Goal: Task Accomplishment & Management: Complete application form

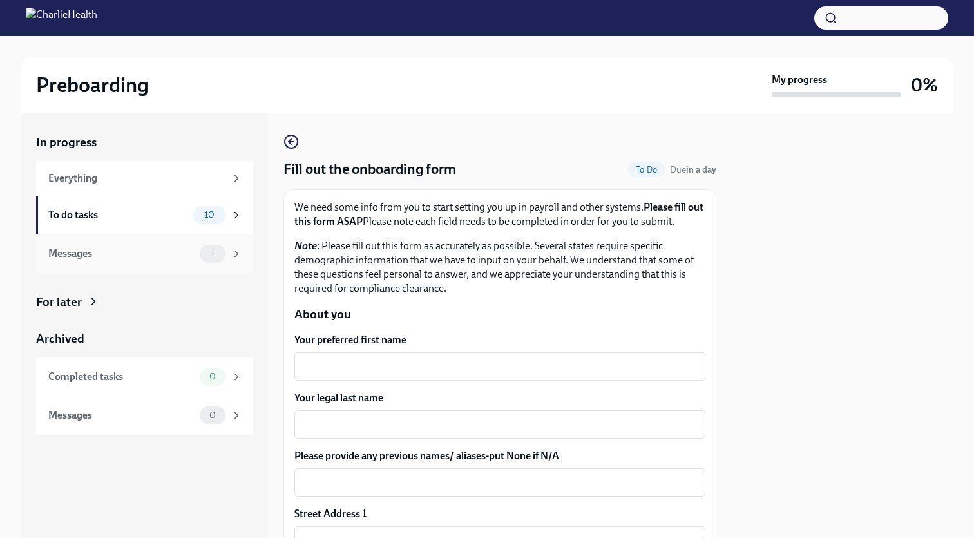
click at [230, 255] on div "1" at bounding box center [221, 254] width 43 height 18
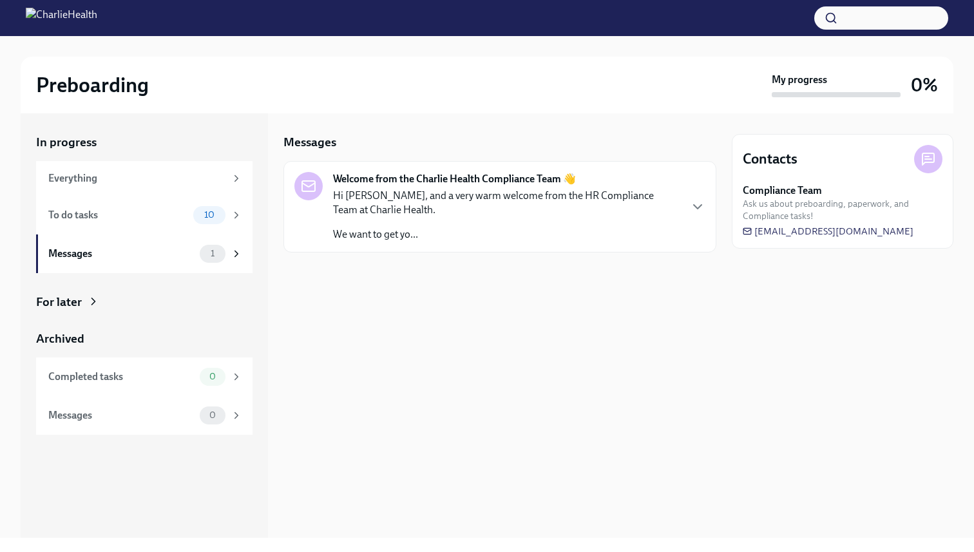
click at [549, 222] on div "Hi [PERSON_NAME], and a very warm welcome from the HR Compliance Team at Charli…" at bounding box center [506, 215] width 347 height 53
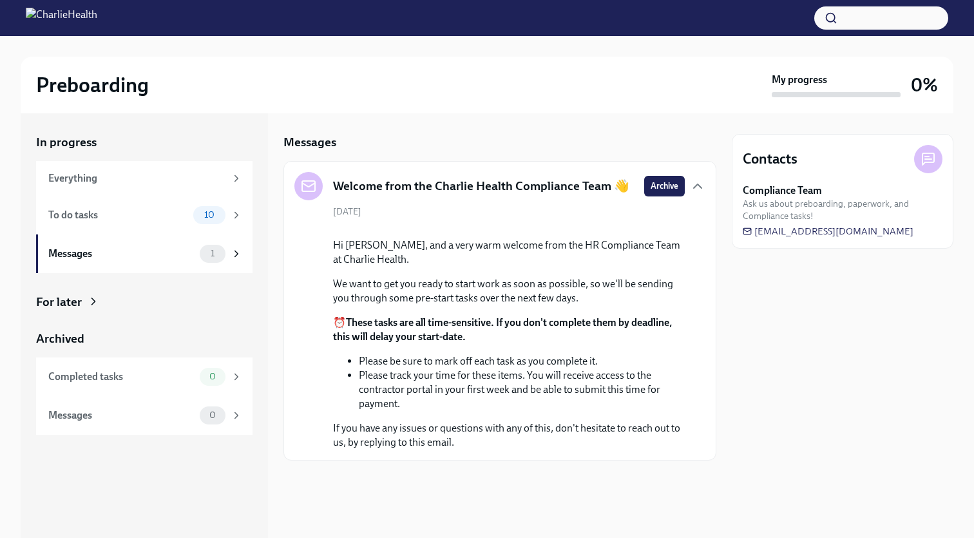
scroll to position [64, 0]
click at [192, 208] on div "To do tasks 10" at bounding box center [145, 215] width 194 height 18
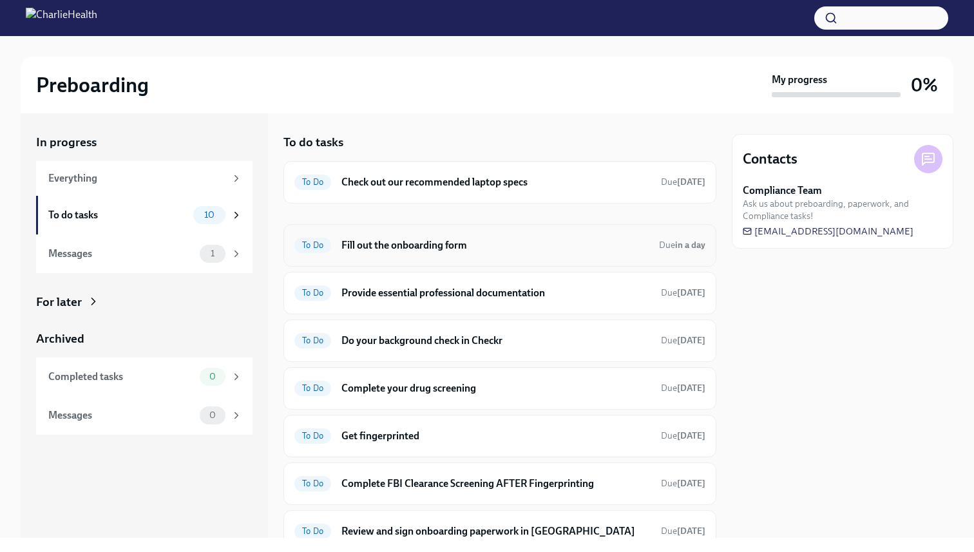
click at [430, 240] on h6 "Fill out the onboarding form" at bounding box center [495, 245] width 307 height 14
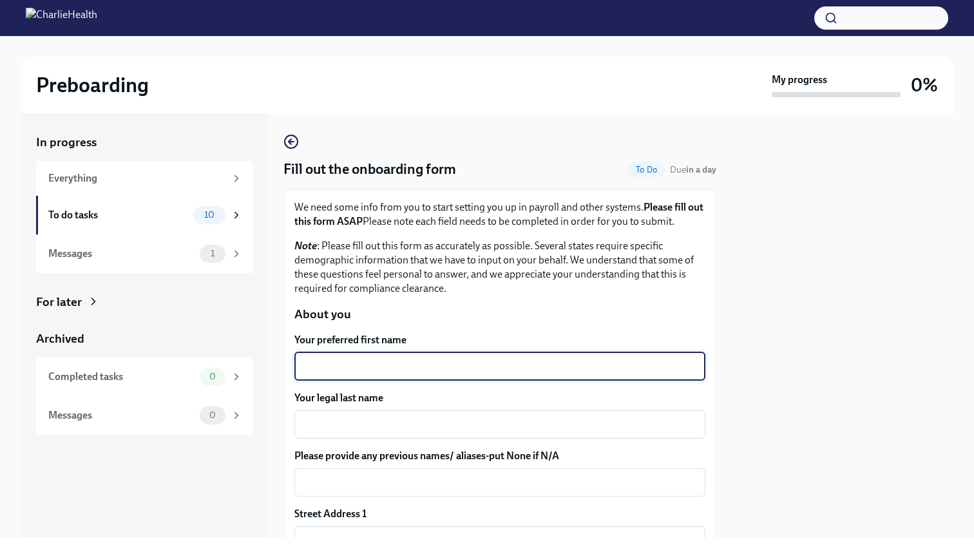
click at [344, 363] on textarea "Your preferred first name" at bounding box center [500, 366] width 396 height 15
type textarea "Aurora"
click at [331, 430] on textarea "Your legal last name" at bounding box center [500, 424] width 396 height 15
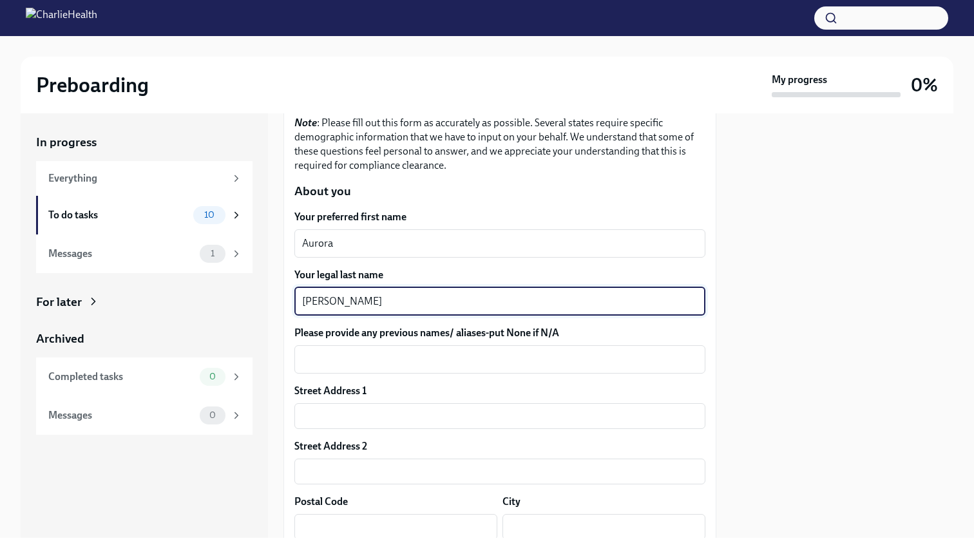
scroll to position [145, 0]
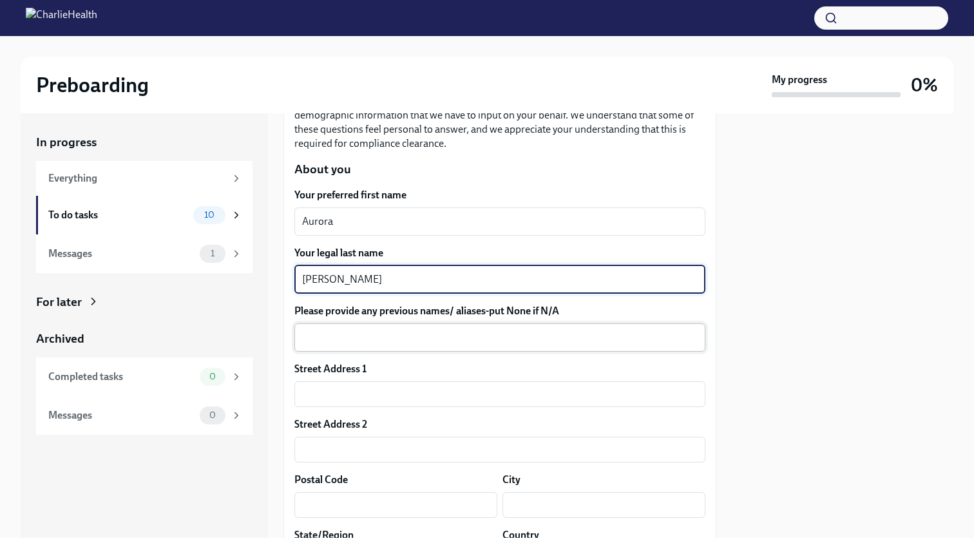
type textarea "[PERSON_NAME]"
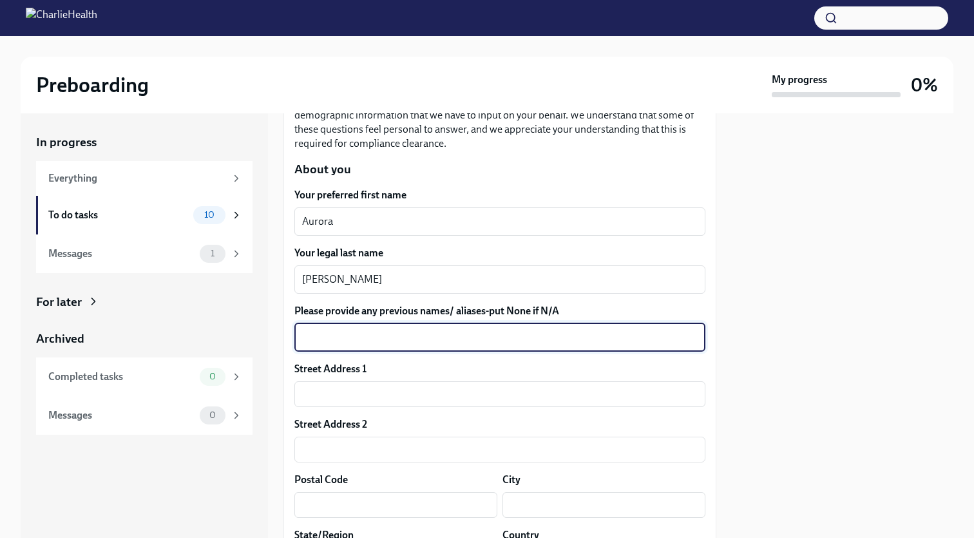
click at [343, 334] on textarea "Please provide any previous names/ aliases-put None if N/A" at bounding box center [500, 337] width 396 height 15
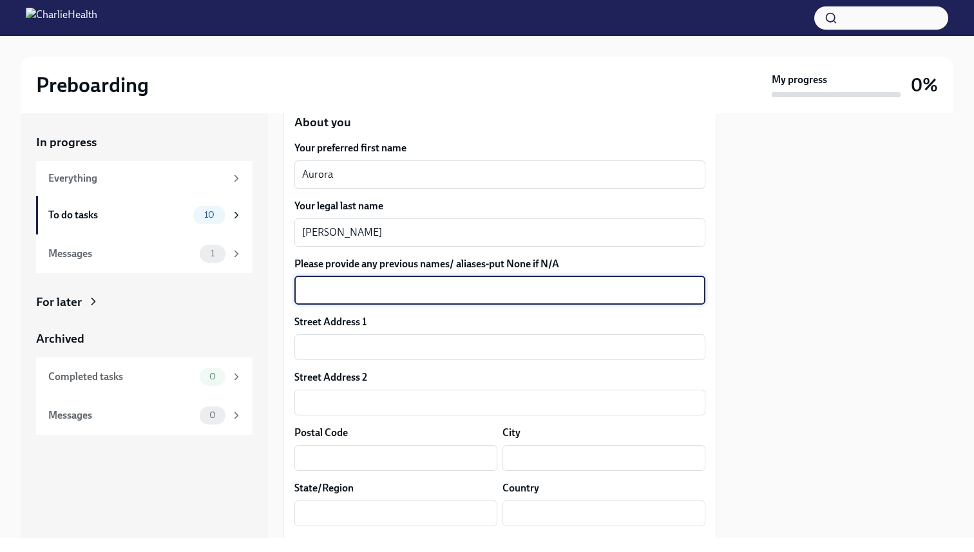
scroll to position [211, 0]
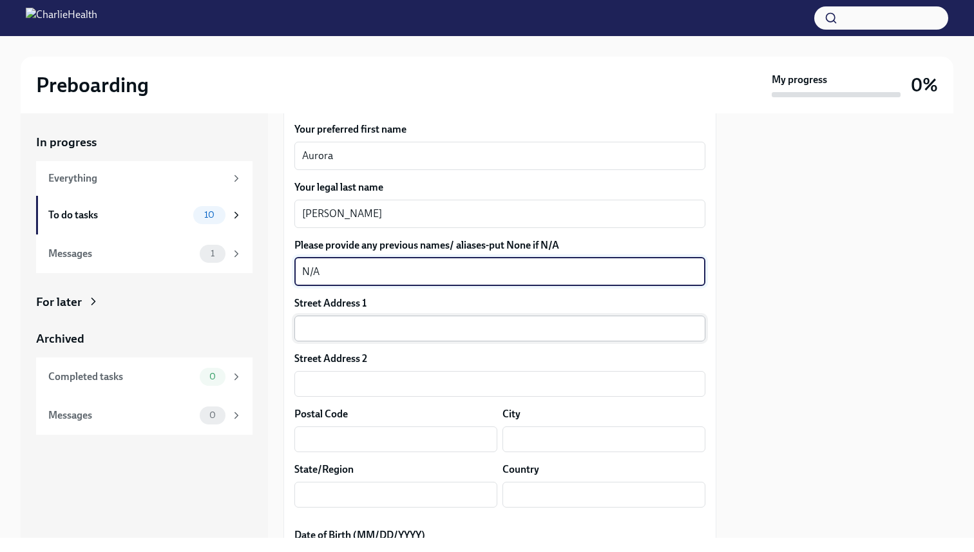
type textarea "N/A"
click at [322, 332] on input "text" at bounding box center [499, 329] width 411 height 26
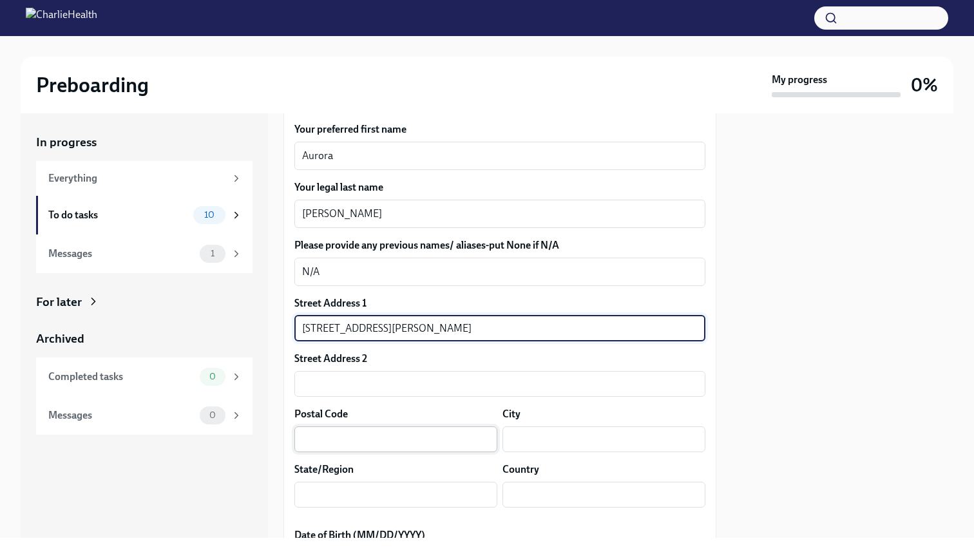
type input "[STREET_ADDRESS][PERSON_NAME]"
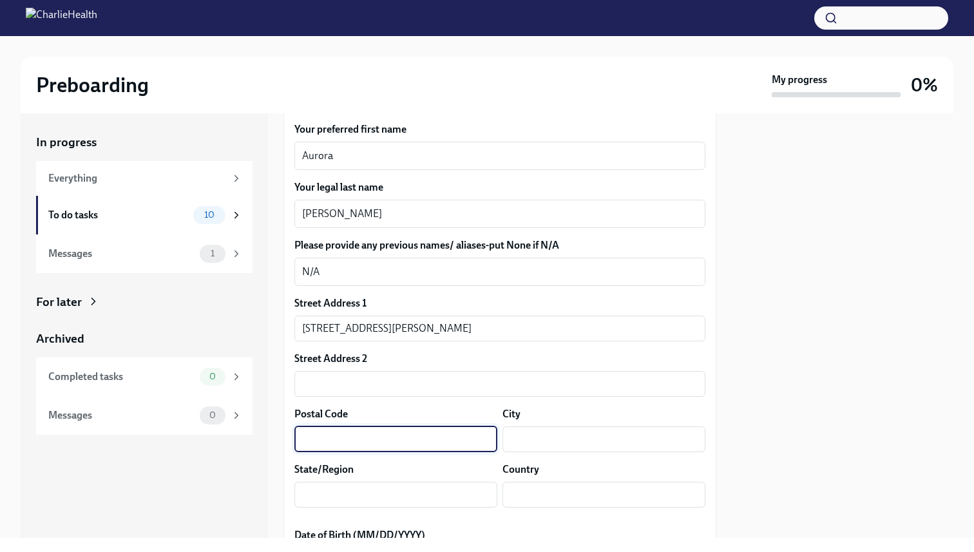
click at [311, 443] on input "text" at bounding box center [395, 440] width 203 height 26
click at [440, 250] on label "Please provide any previous names/ aliases-put None if N/A" at bounding box center [499, 245] width 411 height 14
click at [440, 264] on textarea "N/A" at bounding box center [500, 271] width 396 height 15
click at [346, 436] on input "text" at bounding box center [395, 440] width 203 height 26
click at [309, 440] on input "&8620" at bounding box center [395, 440] width 203 height 26
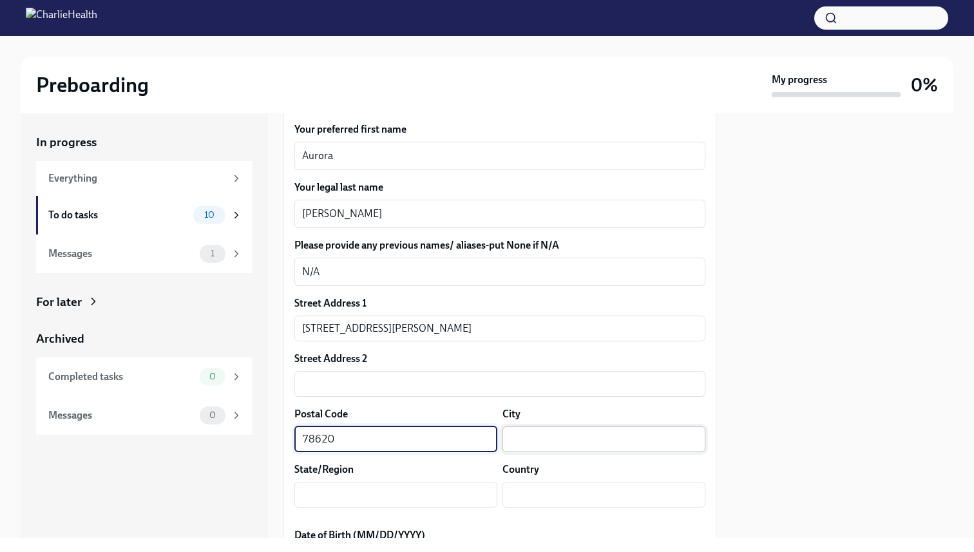
type input "78620"
click at [529, 434] on input "text" at bounding box center [604, 440] width 203 height 26
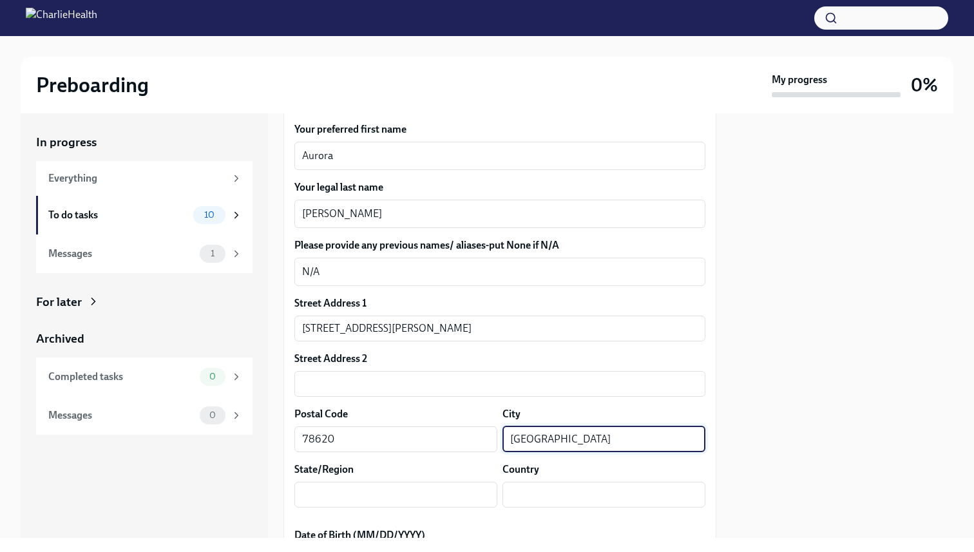
type input "[GEOGRAPHIC_DATA]"
click at [409, 508] on div "Street Address 1 [STREET_ADDRESS][GEOGRAPHIC_DATA][PERSON_NAME] Address 2 ​ Pos…" at bounding box center [499, 407] width 411 height 222
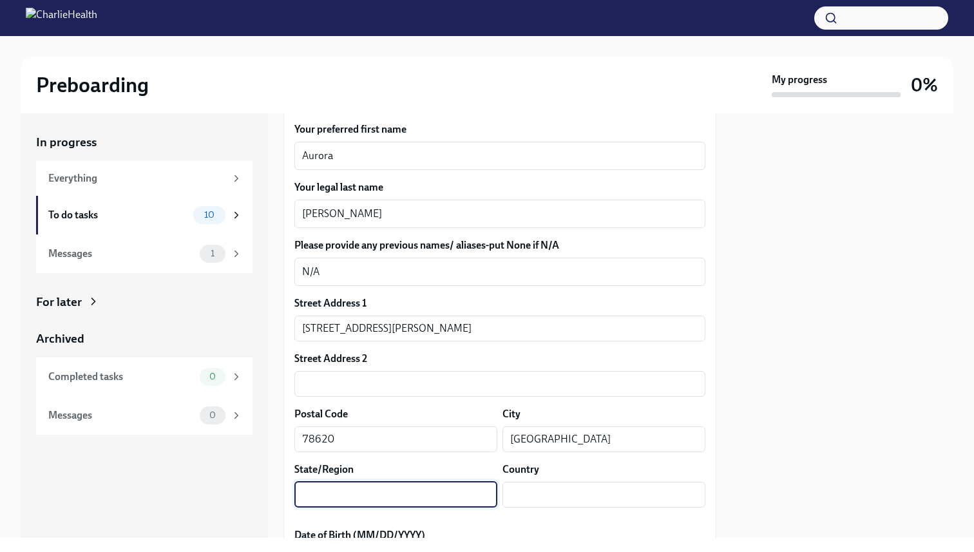
click at [386, 497] on input "text" at bounding box center [395, 495] width 203 height 26
type input "[GEOGRAPHIC_DATA]"
click at [516, 497] on input "text" at bounding box center [604, 495] width 203 height 26
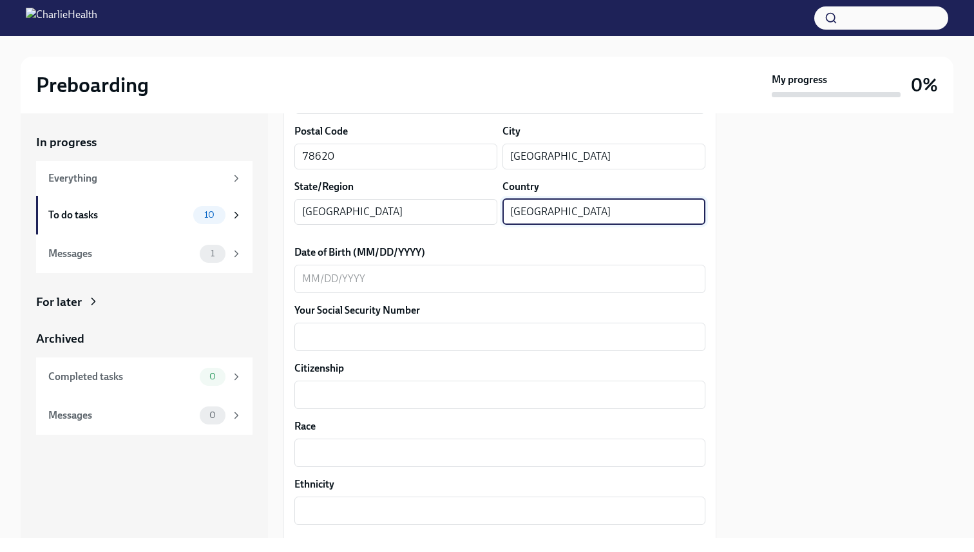
scroll to position [495, 0]
type input "[GEOGRAPHIC_DATA]"
click at [387, 283] on textarea "Date of Birth (MM/DD/YYYY)" at bounding box center [500, 277] width 396 height 15
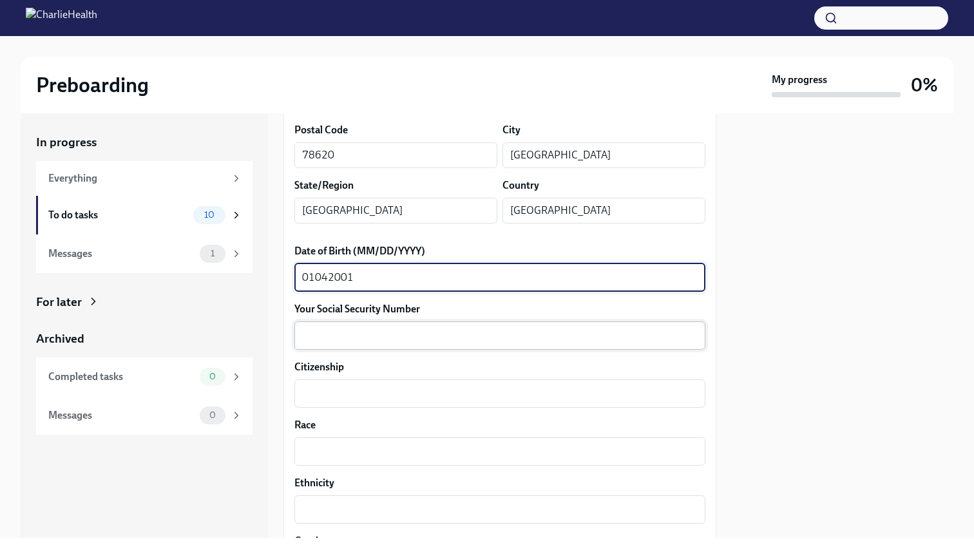
click at [367, 335] on textarea "Your Social Security Number" at bounding box center [500, 335] width 396 height 15
click at [313, 278] on textarea "01042001" at bounding box center [500, 277] width 396 height 15
click at [330, 280] on textarea "01/042001" at bounding box center [500, 277] width 396 height 15
type textarea "[DATE]"
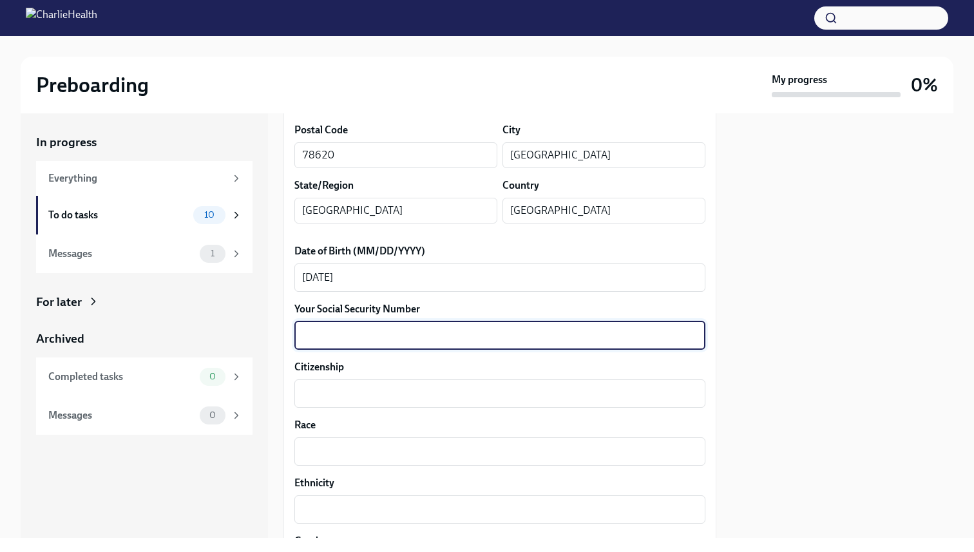
click at [313, 332] on textarea "Your Social Security Number" at bounding box center [500, 335] width 396 height 15
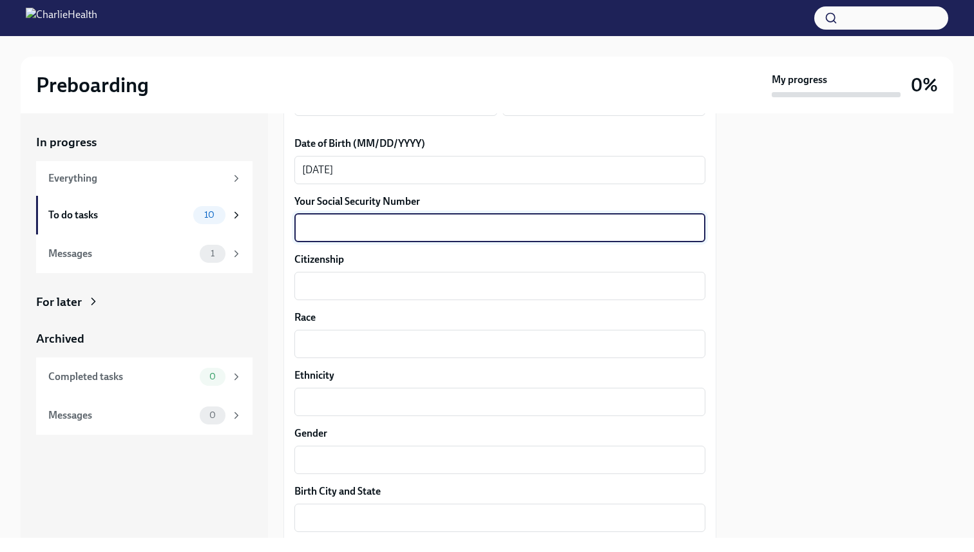
scroll to position [628, 0]
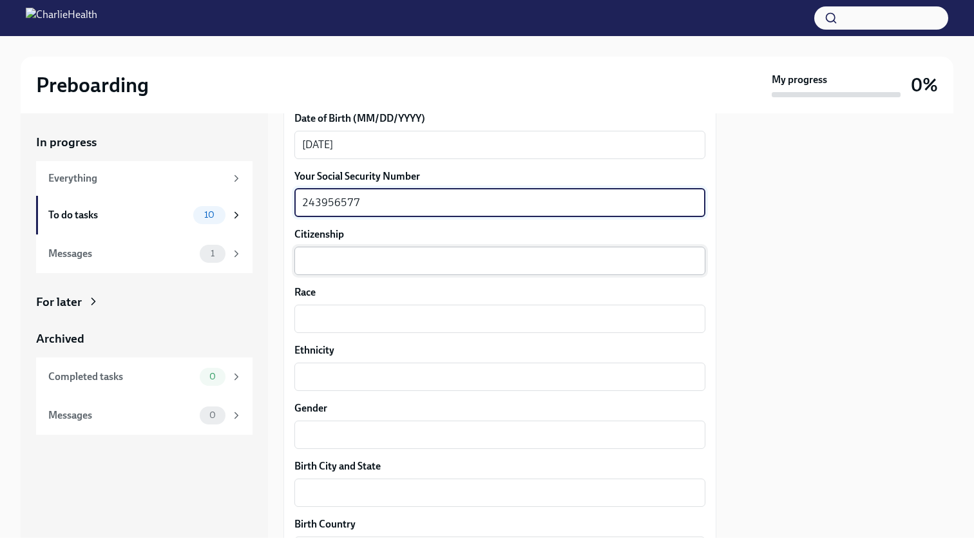
type textarea "243956577"
click at [347, 252] on div "x ​" at bounding box center [499, 261] width 411 height 28
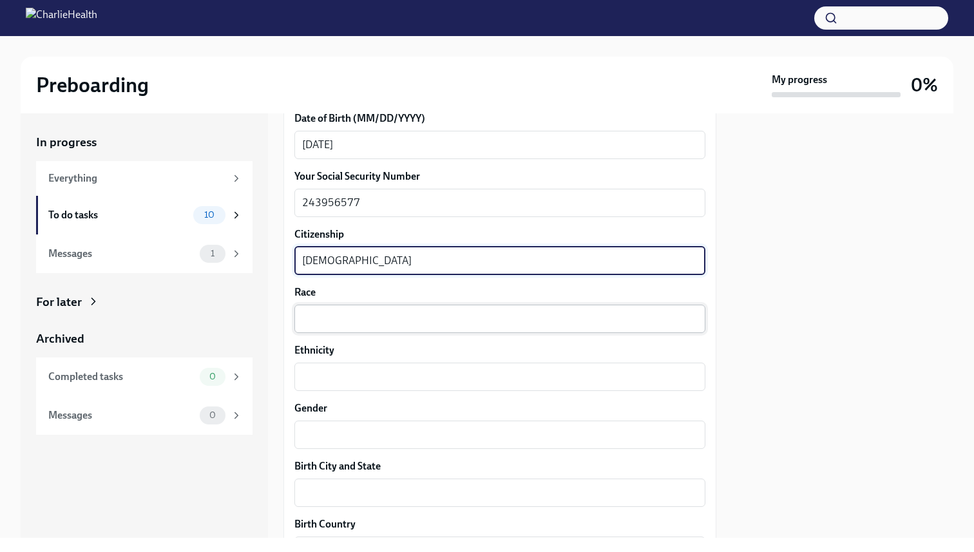
type textarea "[DEMOGRAPHIC_DATA]"
click at [340, 316] on textarea "Race" at bounding box center [500, 318] width 396 height 15
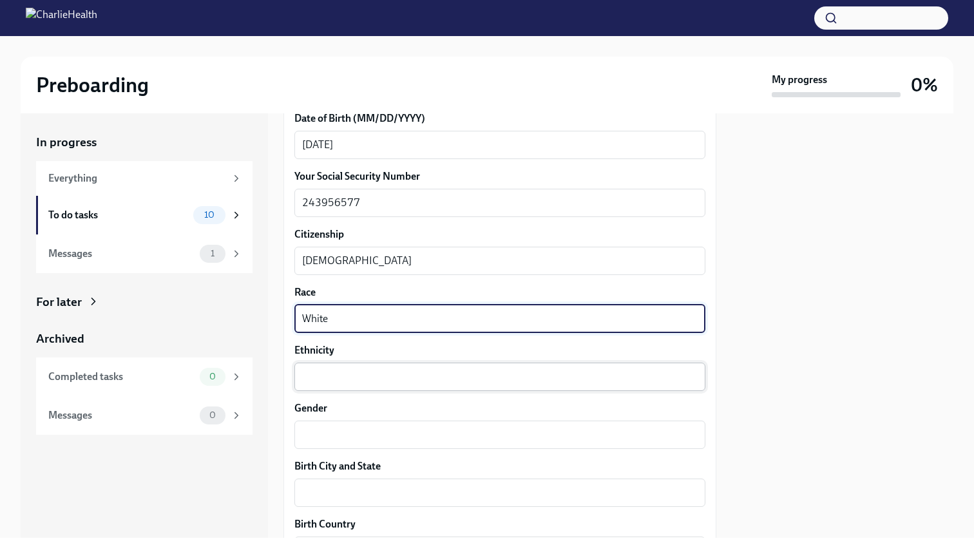
type textarea "White"
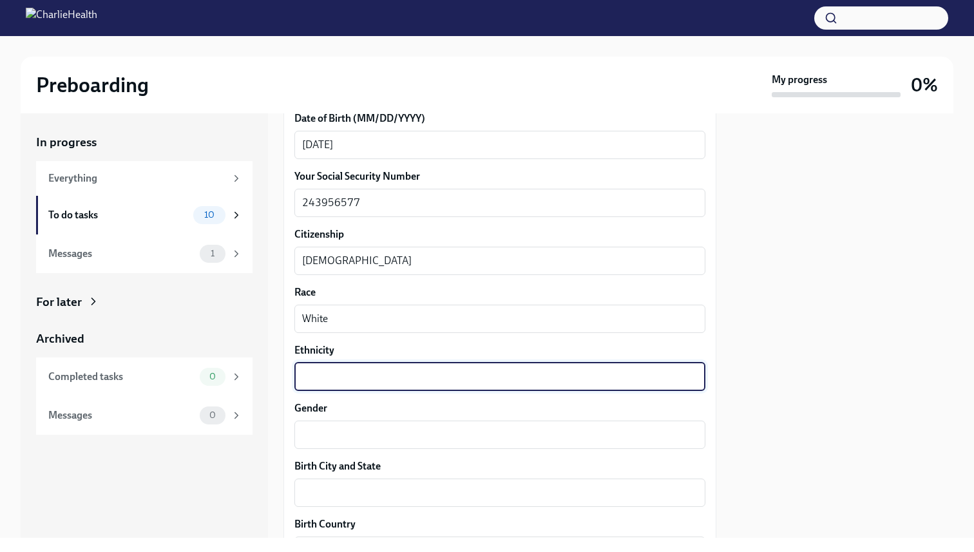
click at [331, 380] on textarea "Ethnicity" at bounding box center [500, 376] width 396 height 15
type textarea "Non-Hispanic"
click at [330, 436] on textarea "Gender" at bounding box center [500, 434] width 396 height 15
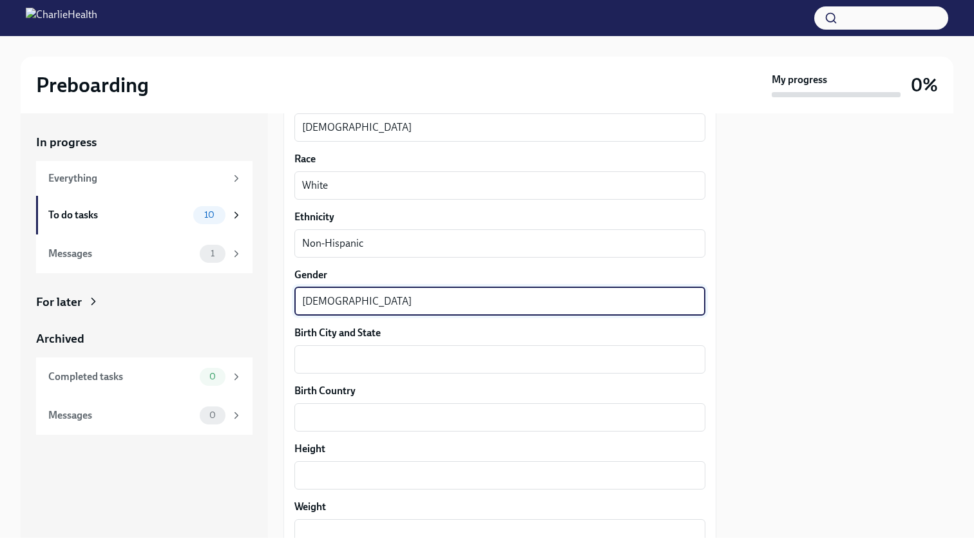
scroll to position [771, 0]
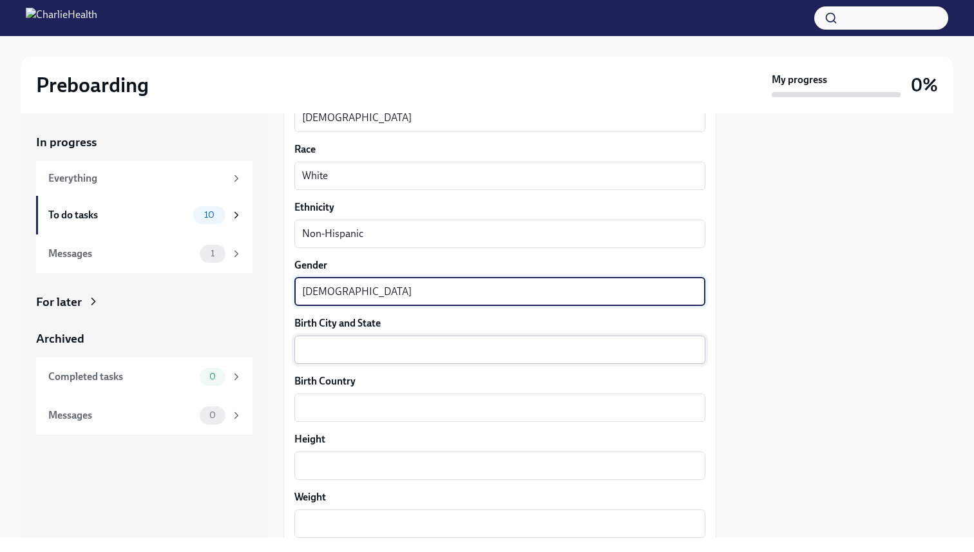
type textarea "[DEMOGRAPHIC_DATA]"
click at [322, 351] on textarea "Birth City and State" at bounding box center [500, 349] width 396 height 15
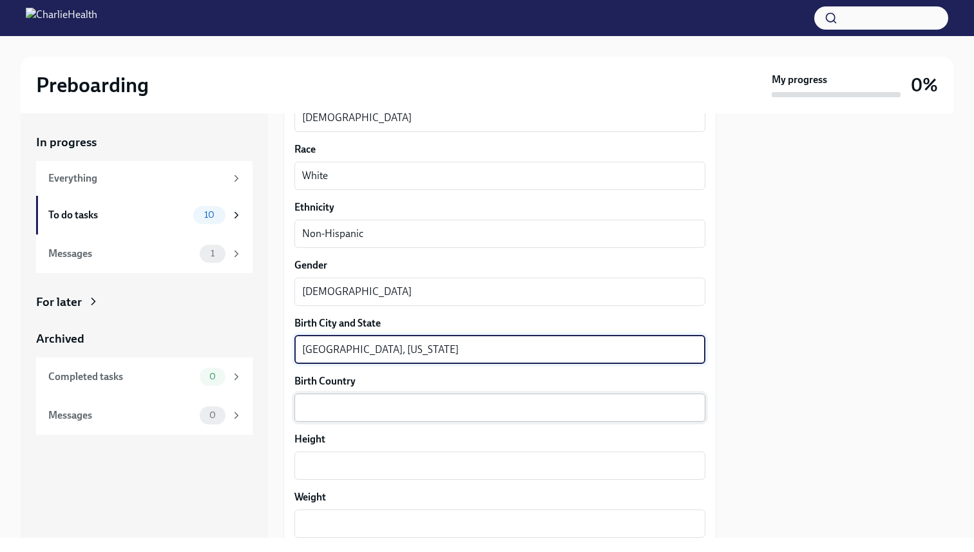
type textarea "[GEOGRAPHIC_DATA], [US_STATE]"
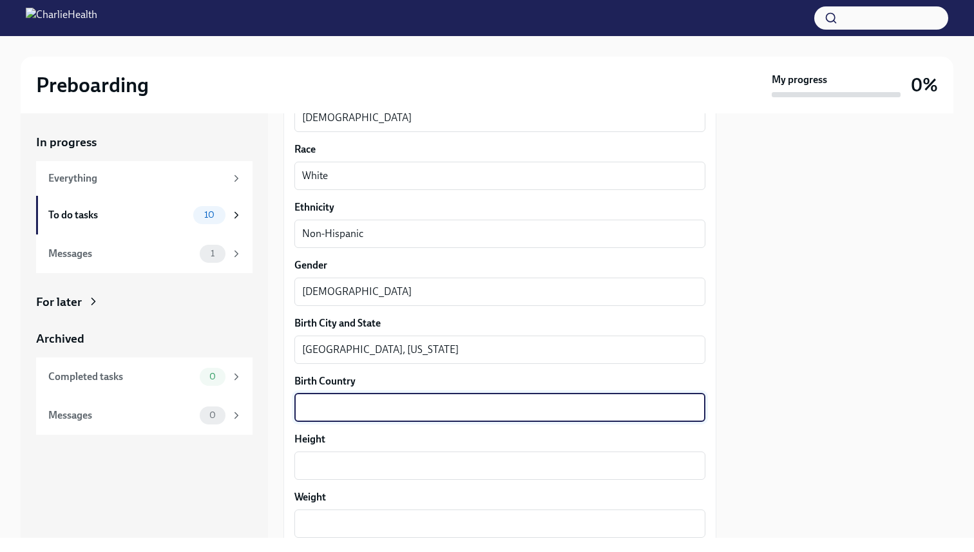
click at [311, 411] on textarea "Birth Country" at bounding box center [500, 407] width 396 height 15
type textarea "j"
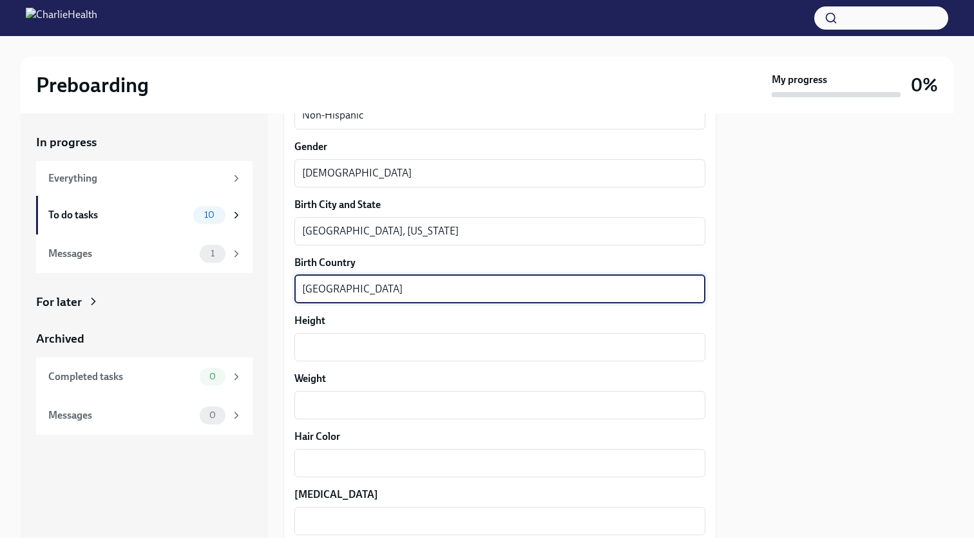
scroll to position [912, 0]
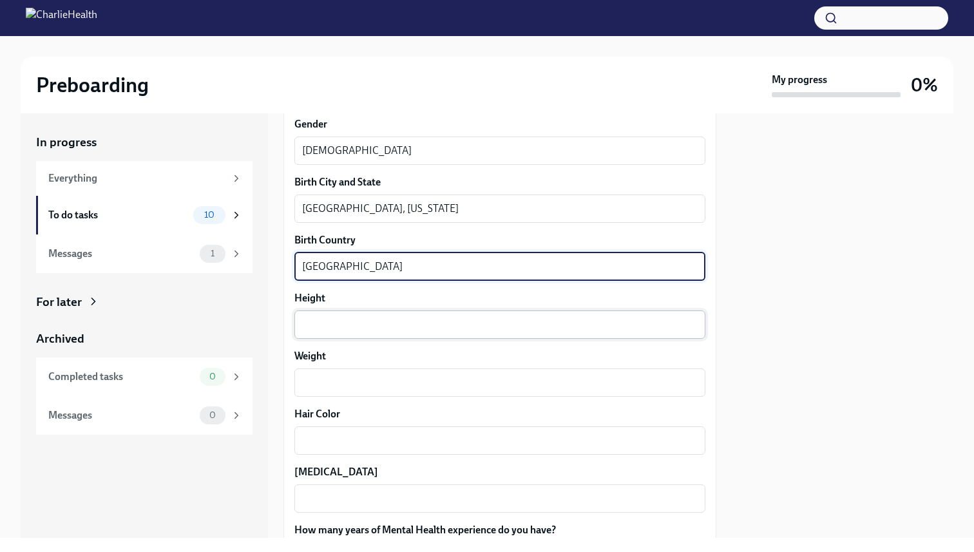
type textarea "[GEOGRAPHIC_DATA]"
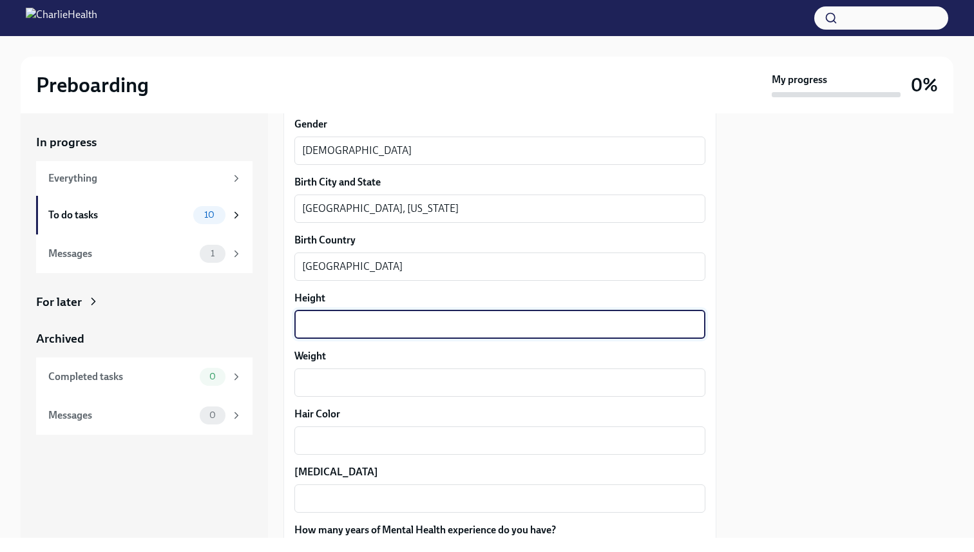
click at [307, 329] on textarea "Height" at bounding box center [500, 324] width 396 height 15
type textarea "%"
type textarea "5'11''"
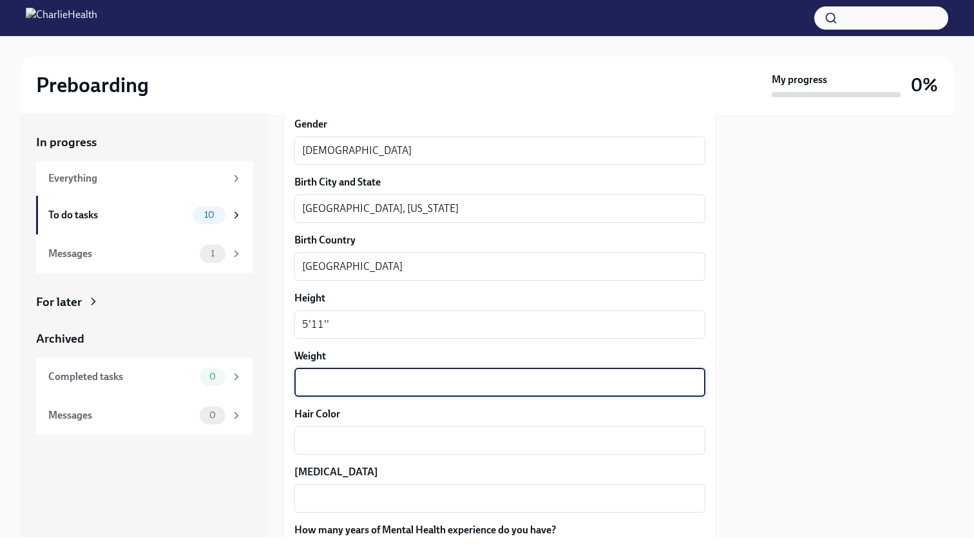
click at [325, 383] on textarea "Weight" at bounding box center [500, 382] width 396 height 15
type textarea "200 lb"
click at [326, 441] on textarea "Hair Color" at bounding box center [500, 440] width 396 height 15
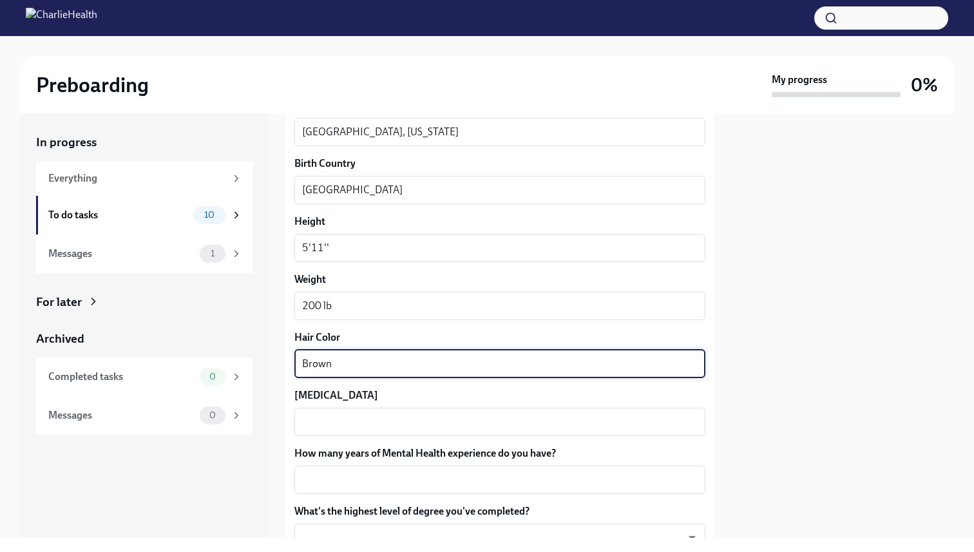
scroll to position [1069, 0]
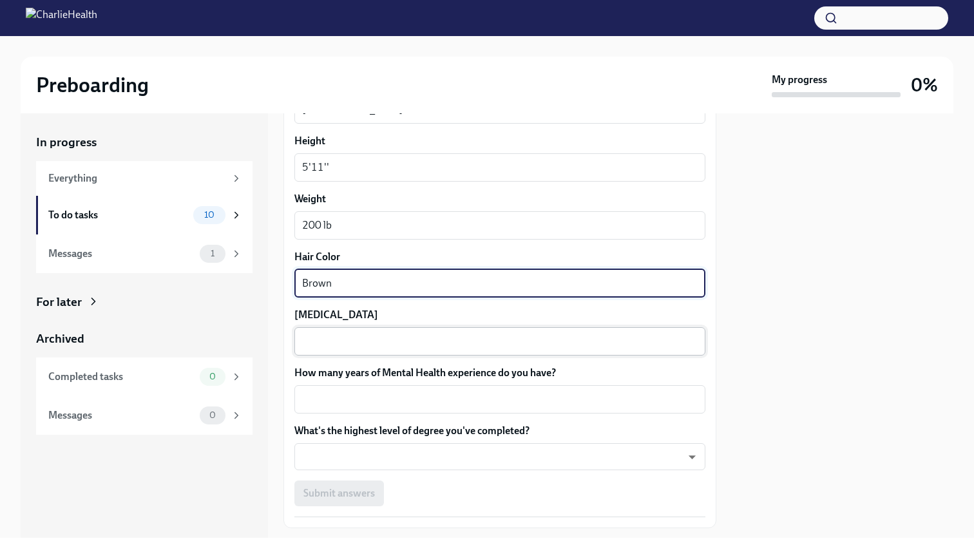
type textarea "Brown"
click at [331, 334] on textarea "[MEDICAL_DATA]" at bounding box center [500, 341] width 396 height 15
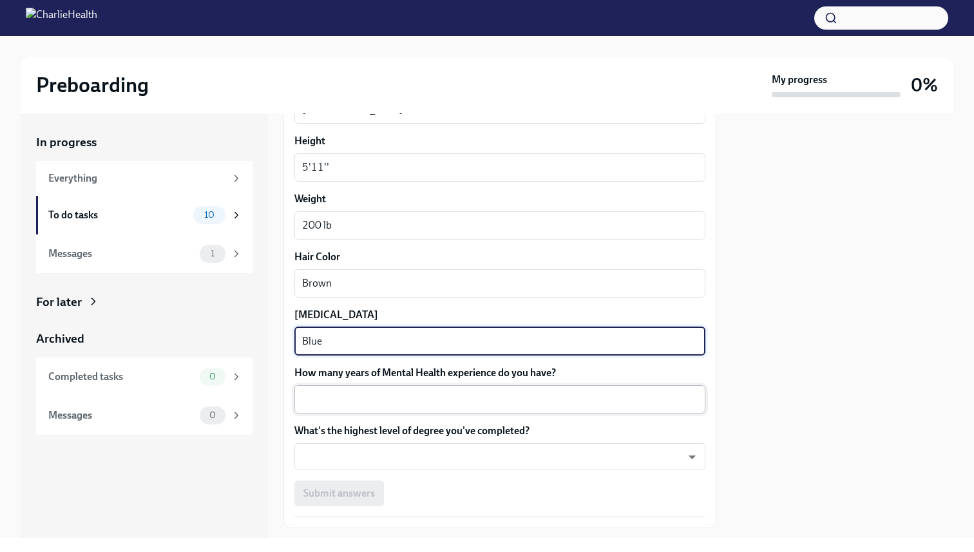
type textarea "Blue"
click at [324, 401] on textarea "How many years of Mental Health experience do you have?" at bounding box center [500, 399] width 396 height 15
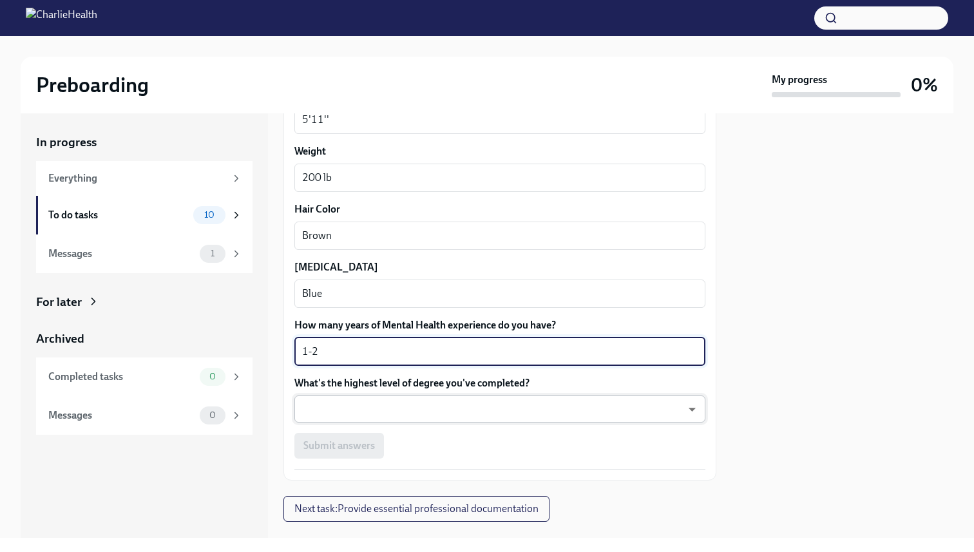
scroll to position [1142, 0]
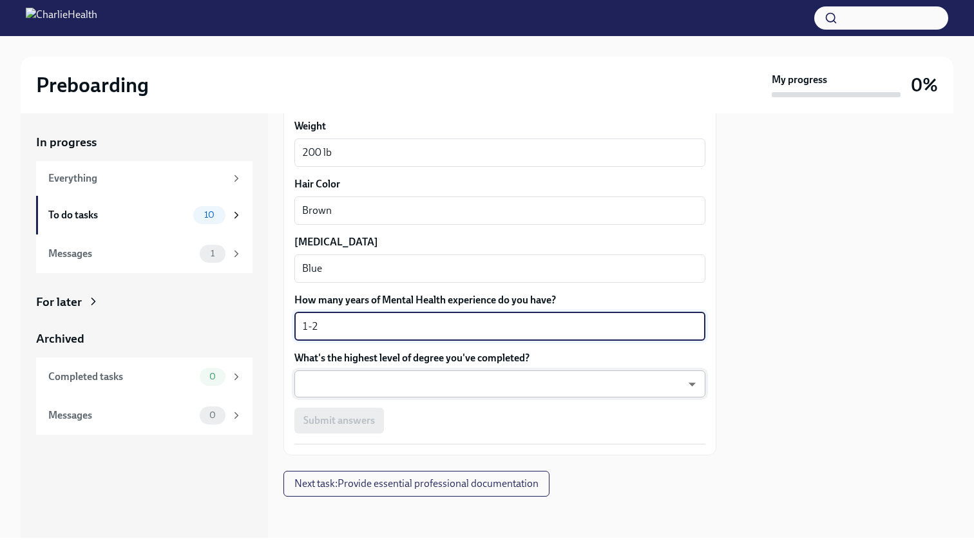
type textarea "1-2"
click at [325, 386] on body "Preboarding My progress 0% In progress Everything To do tasks 10 Messages 1 For…" at bounding box center [487, 276] width 974 height 552
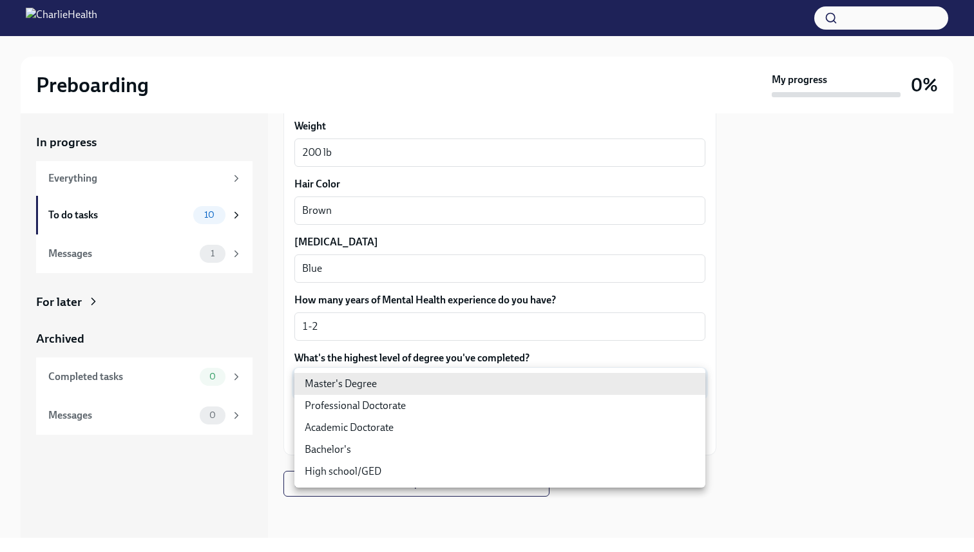
click at [325, 386] on li "Master's Degree" at bounding box center [499, 384] width 411 height 22
type input "2vBr-ghkD"
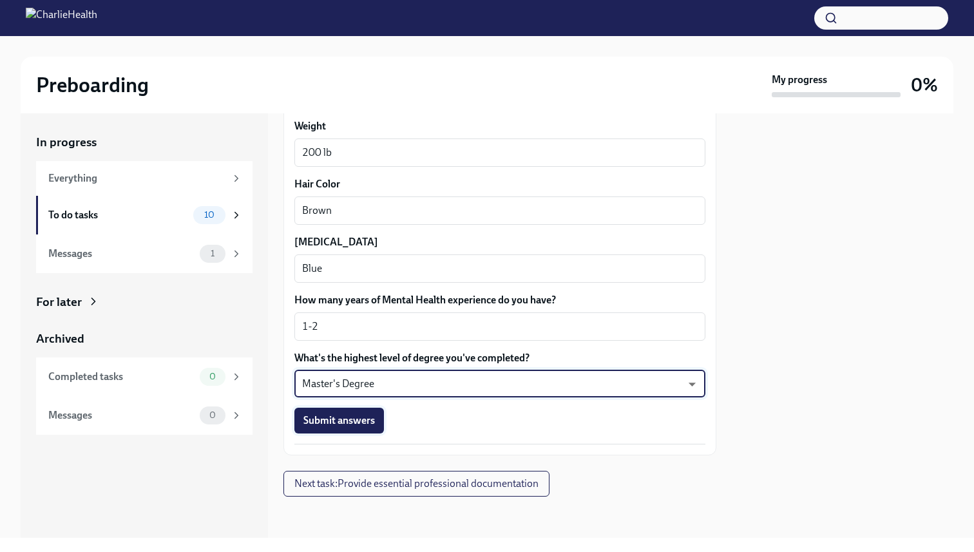
click at [357, 415] on span "Submit answers" at bounding box center [339, 420] width 72 height 13
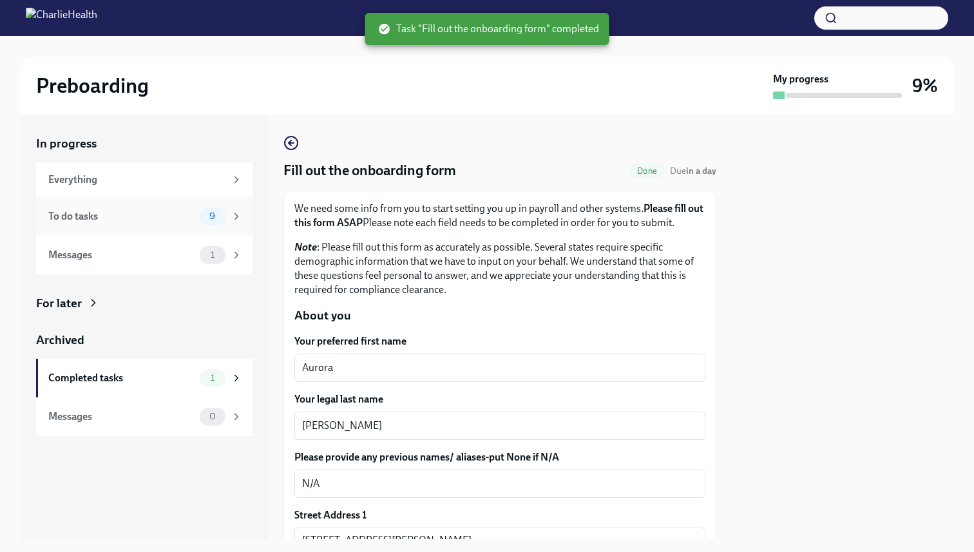
click at [236, 217] on icon at bounding box center [237, 217] width 12 height 12
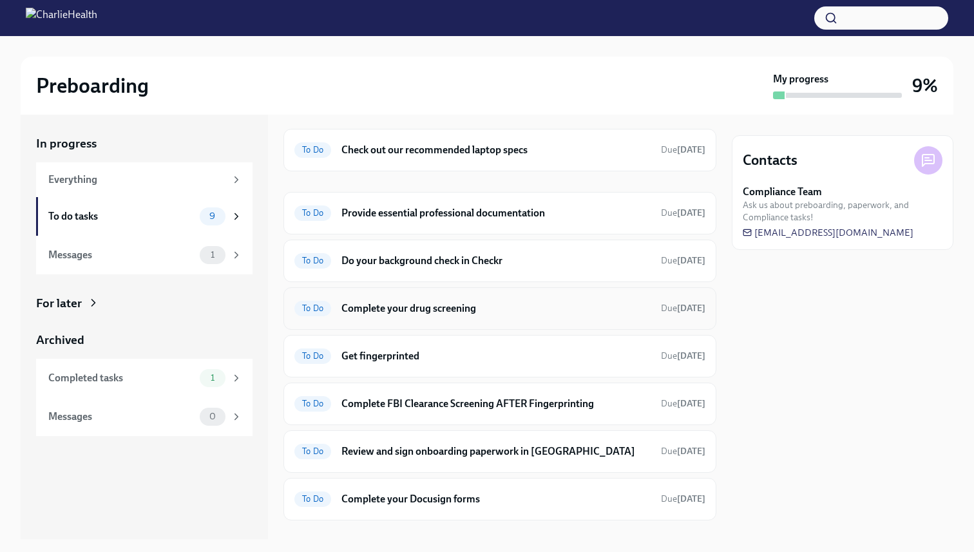
scroll to position [44, 0]
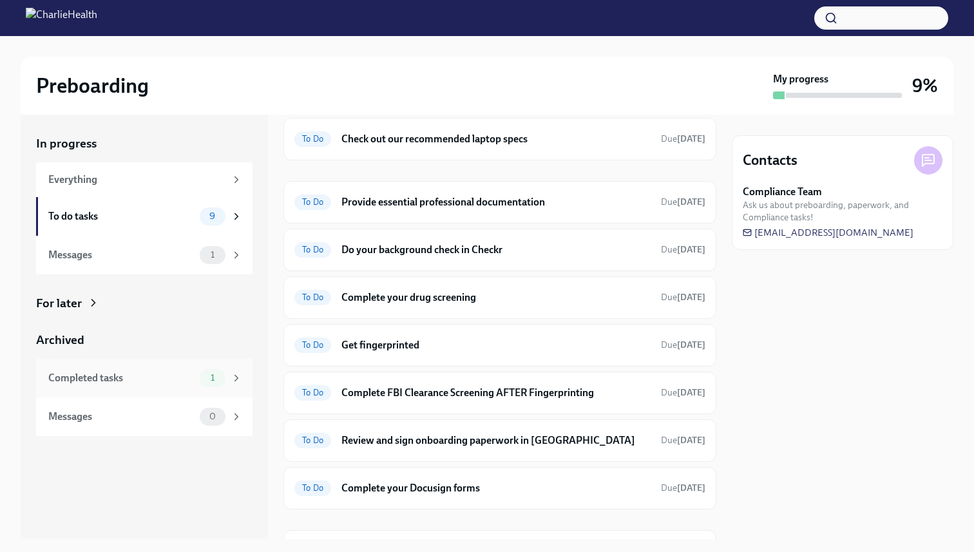
click at [218, 380] on span "1" at bounding box center [212, 378] width 19 height 10
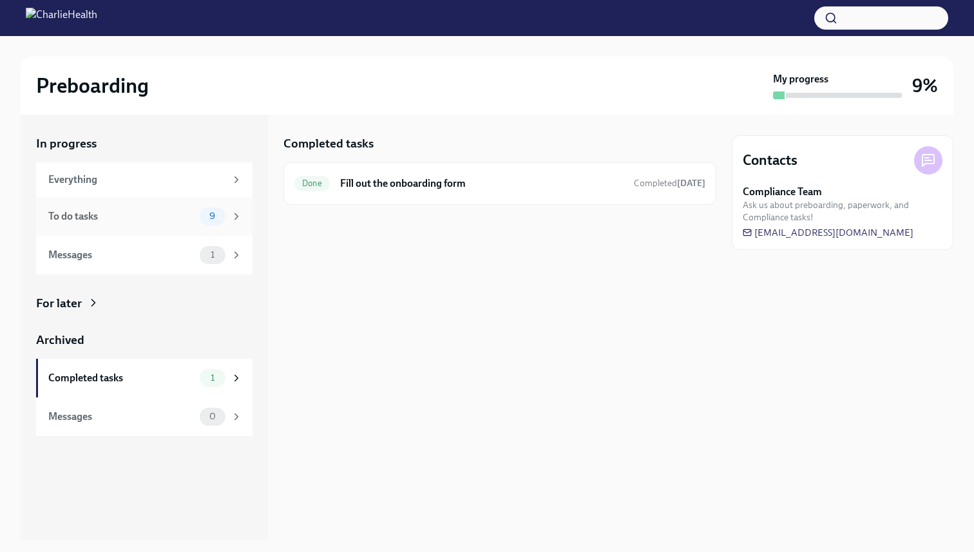
click at [191, 214] on div "To do tasks" at bounding box center [121, 216] width 146 height 14
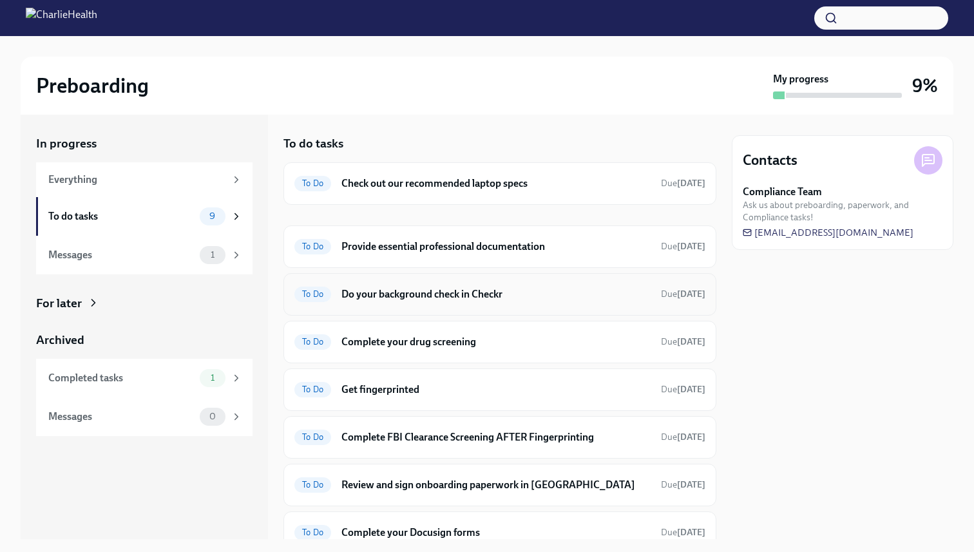
click at [637, 293] on h6 "Do your background check in Checkr" at bounding box center [496, 294] width 309 height 14
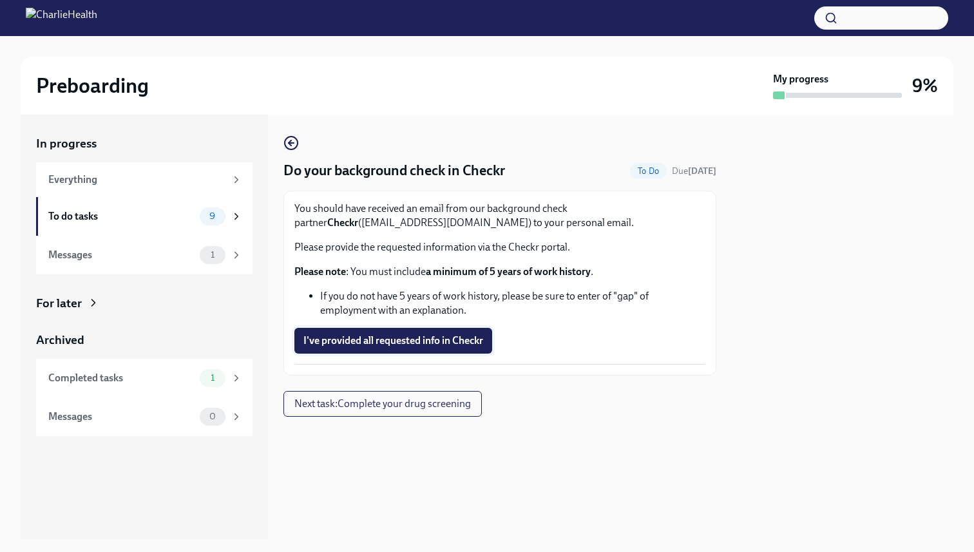
click at [342, 338] on span "I've provided all requested info in Checkr" at bounding box center [393, 340] width 180 height 13
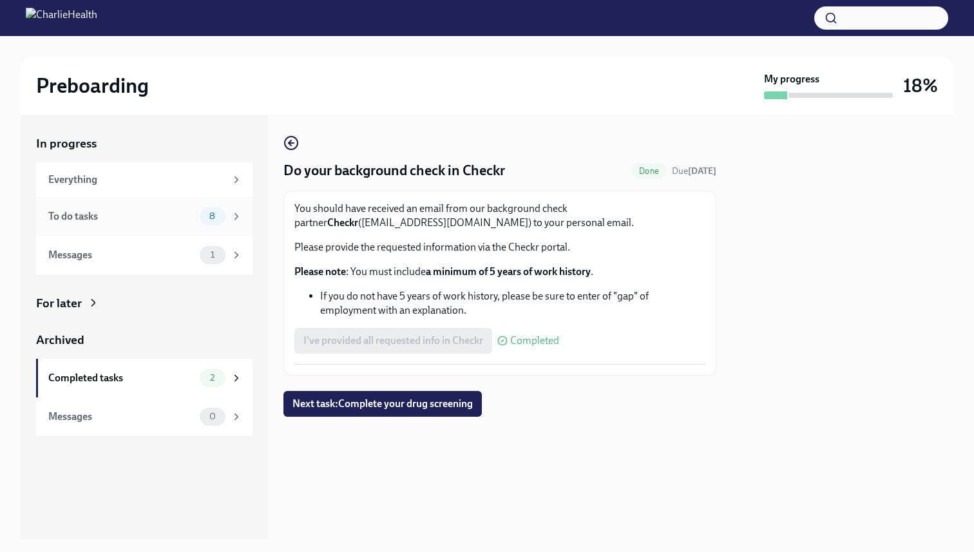
click at [175, 225] on div "To do tasks 8" at bounding box center [145, 216] width 194 height 18
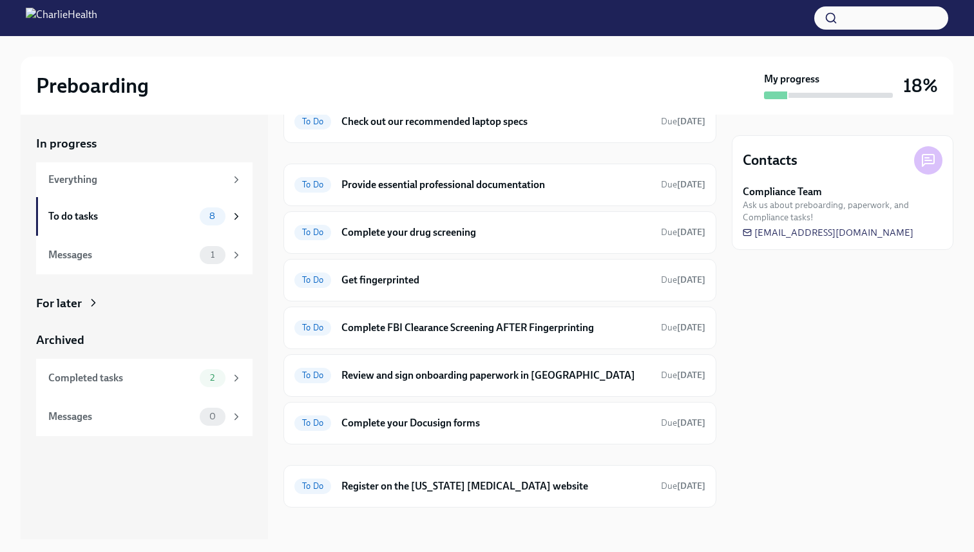
scroll to position [71, 0]
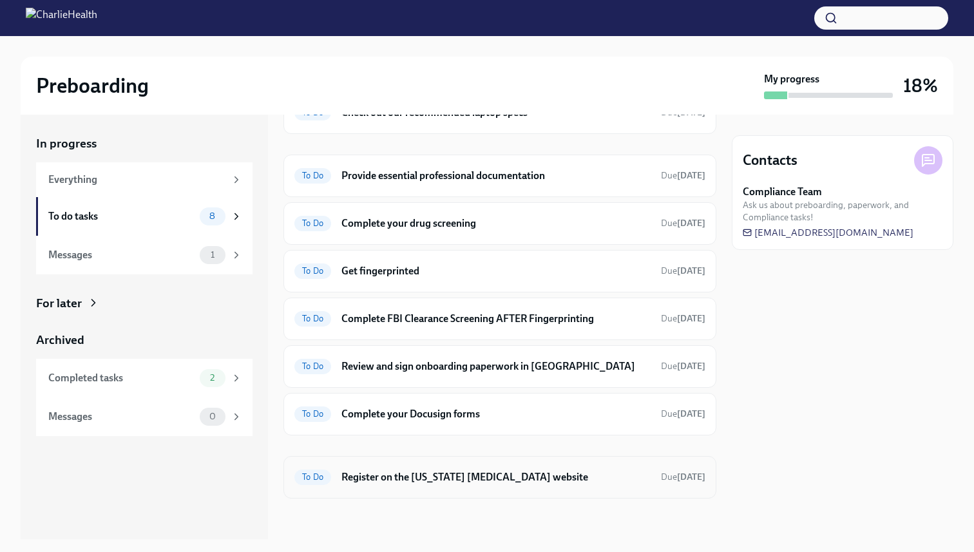
click at [547, 479] on h6 "Register on the [US_STATE] [MEDICAL_DATA] website" at bounding box center [496, 477] width 309 height 14
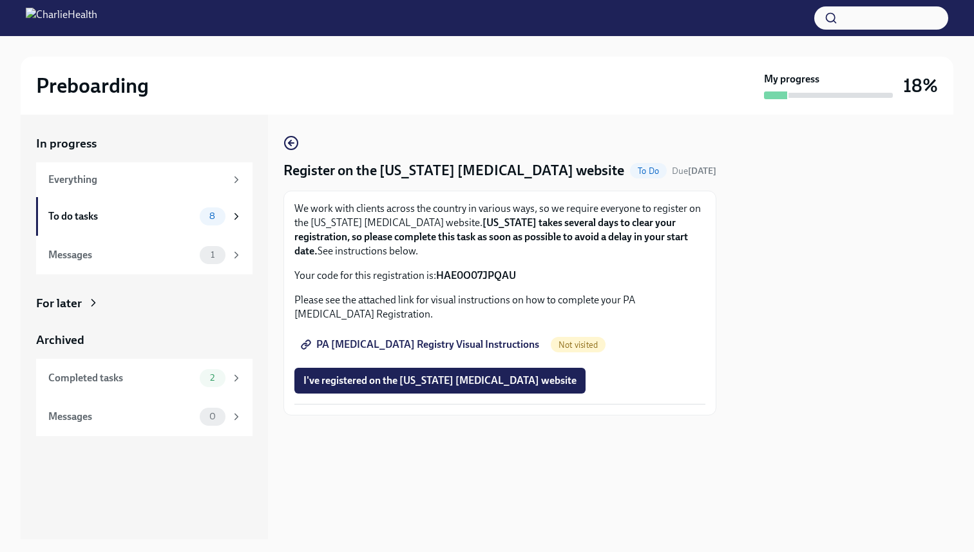
click at [393, 348] on span "PA [MEDICAL_DATA] Registry Visual Instructions" at bounding box center [421, 344] width 236 height 13
drag, startPoint x: 437, startPoint y: 273, endPoint x: 517, endPoint y: 275, distance: 80.6
click at [517, 275] on p "Your code for this registration is: HAE0O07JPQAU" at bounding box center [499, 276] width 411 height 14
copy strong "HAE0O07JPQAU"
click at [450, 385] on span "I've registered on the [US_STATE] [MEDICAL_DATA] website" at bounding box center [439, 380] width 273 height 13
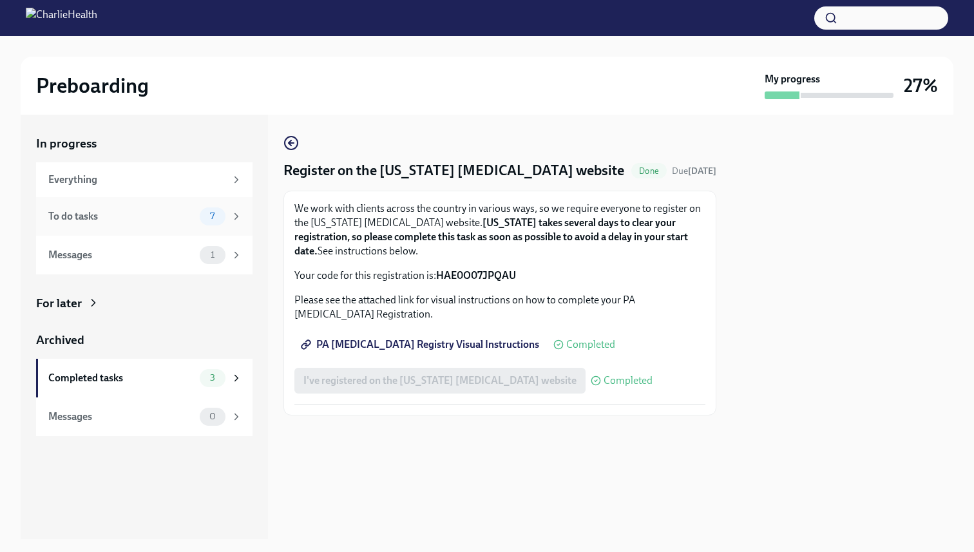
click at [238, 221] on icon at bounding box center [237, 217] width 12 height 12
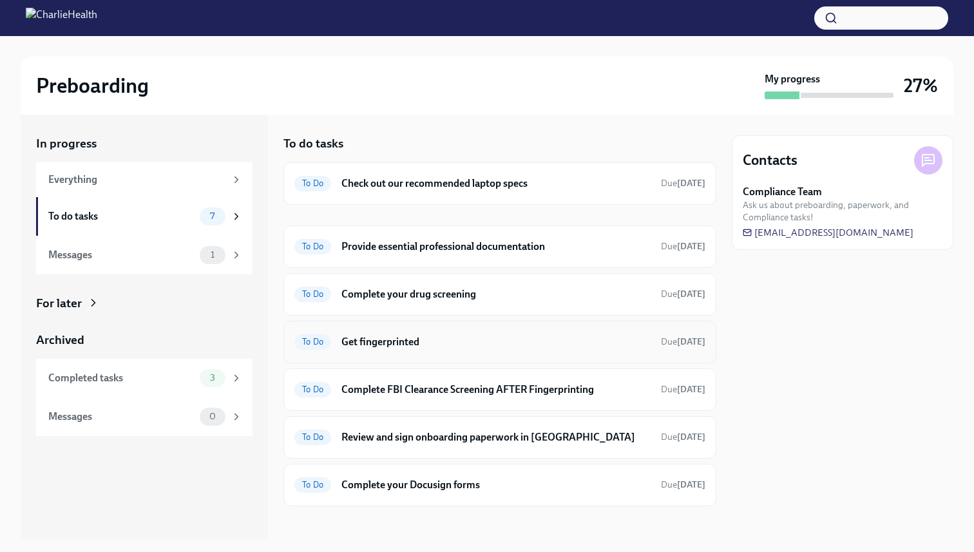
scroll to position [8, 0]
